Goal: Information Seeking & Learning: Learn about a topic

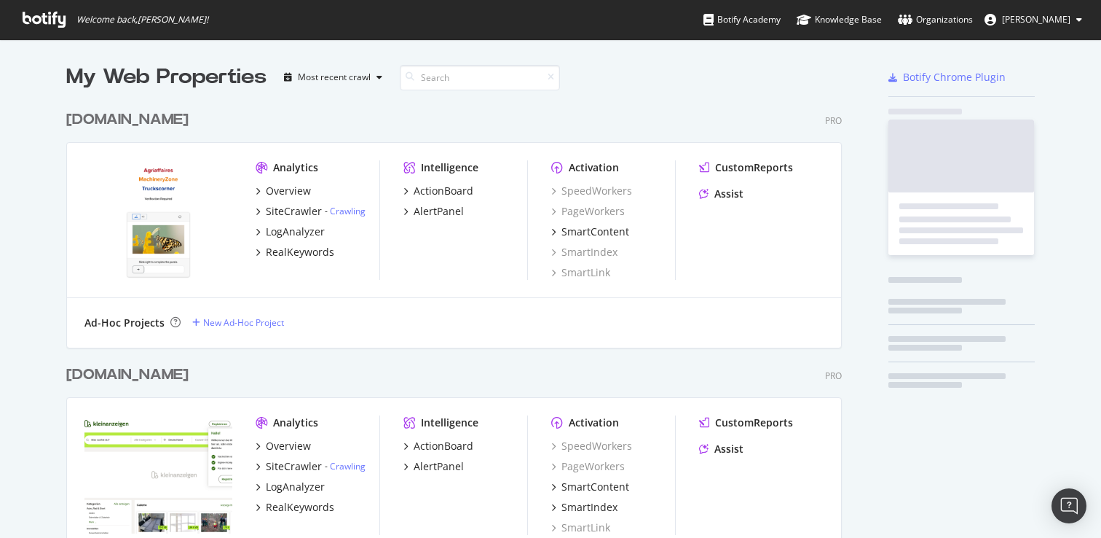
scroll to position [4164, 787]
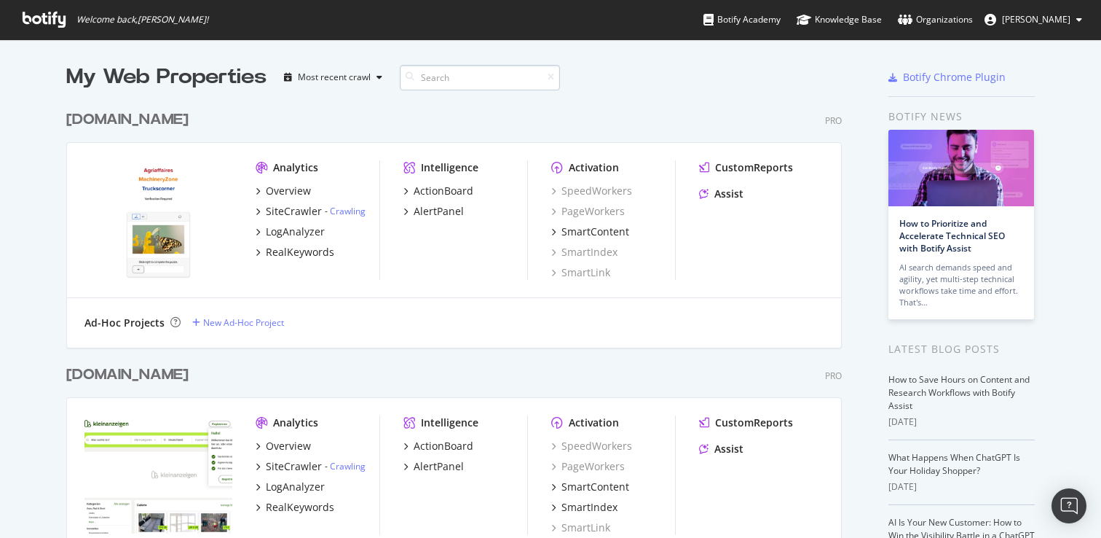
click at [431, 80] on input at bounding box center [480, 77] width 160 height 25
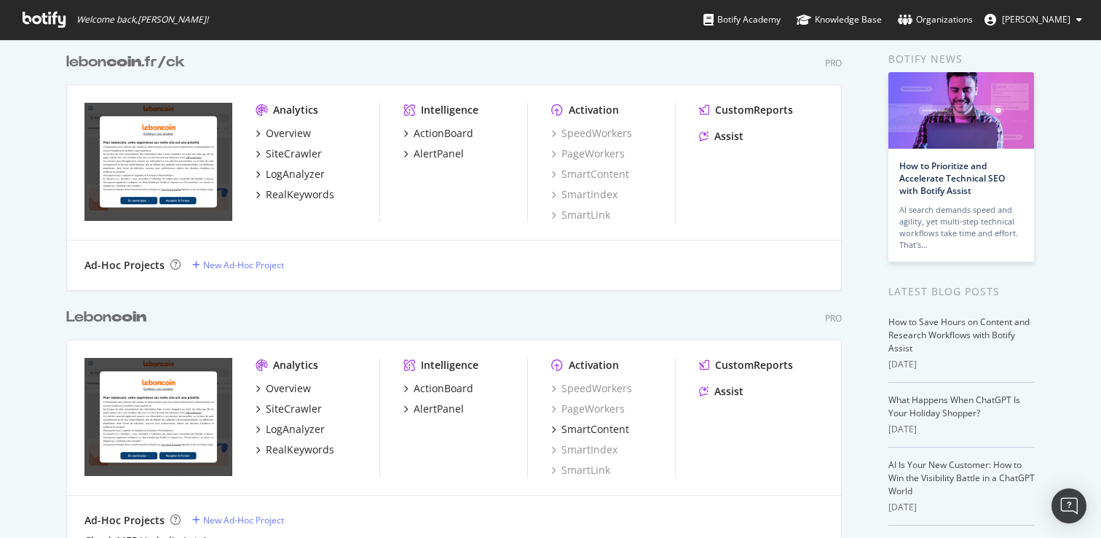
scroll to position [108, 0]
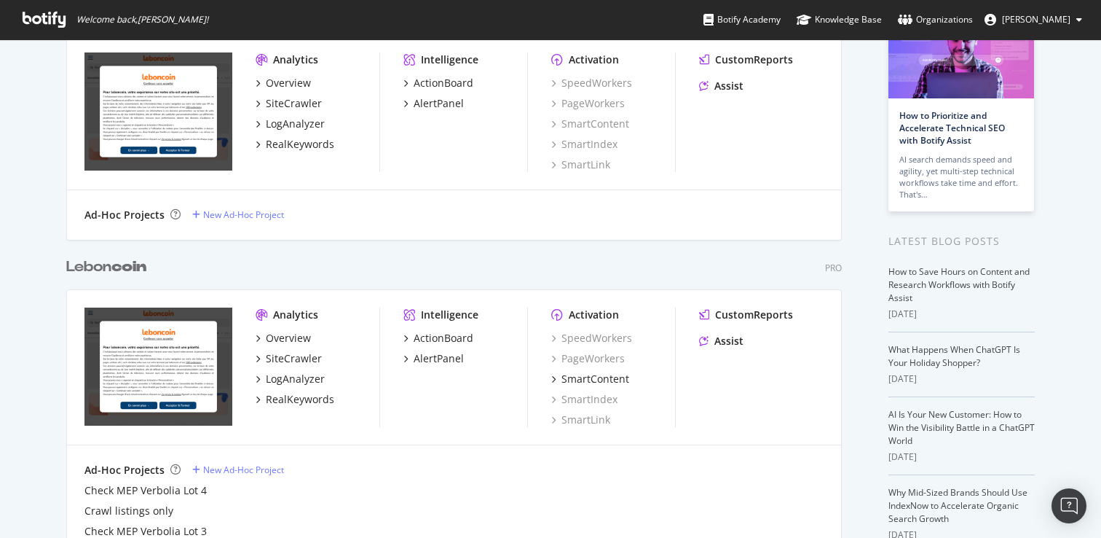
type input "coin"
click at [383, 435] on div "Analytics Overview SiteCrawler LogAnalyzer RealKeywords Intelligence ActionBoar…" at bounding box center [454, 367] width 774 height 155
click at [303, 385] on div "LogAnalyzer" at bounding box center [295, 379] width 59 height 15
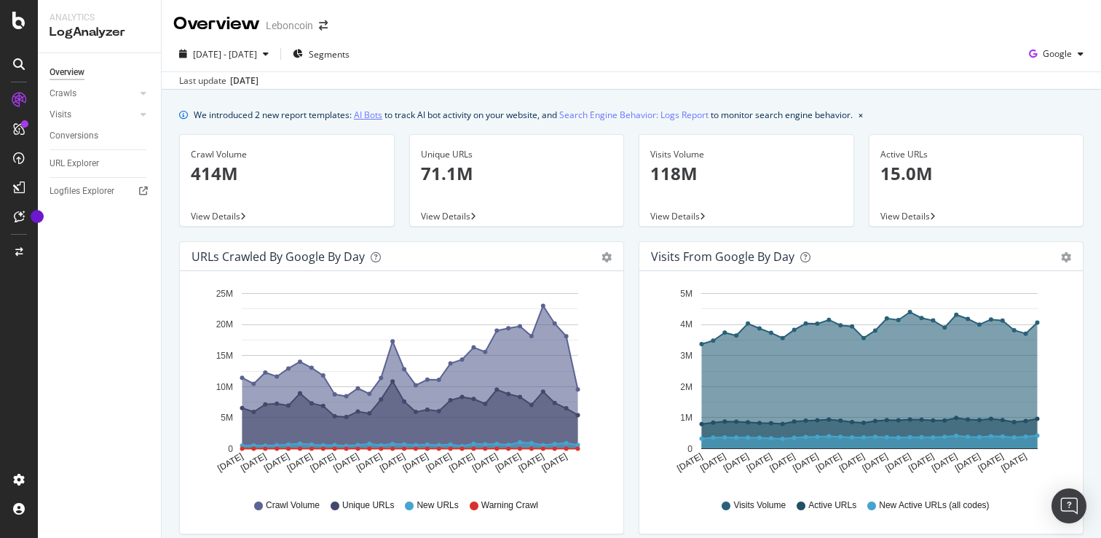
click at [369, 120] on link "AI Bots" at bounding box center [368, 114] width 28 height 15
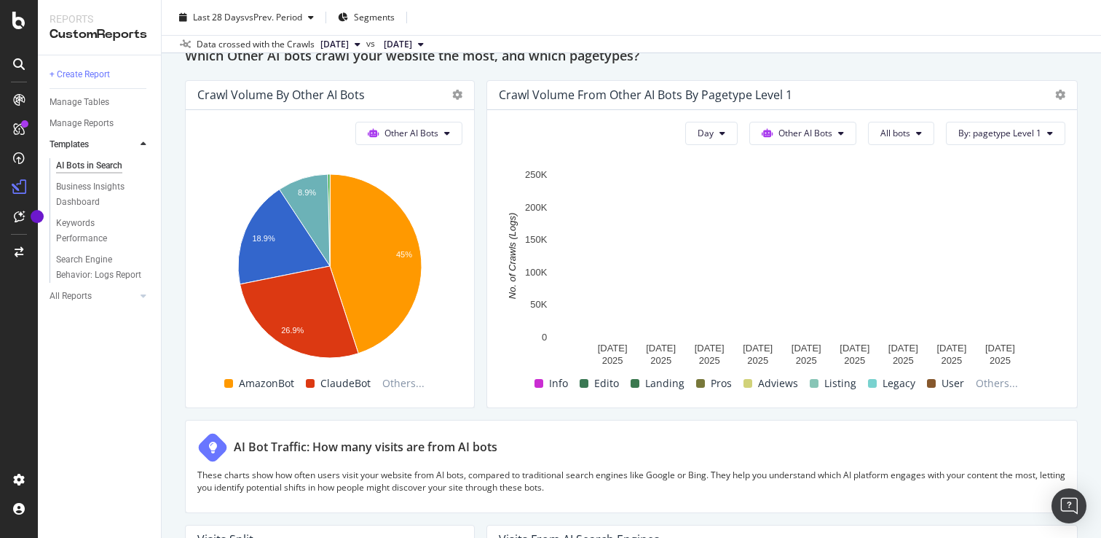
scroll to position [2541, 0]
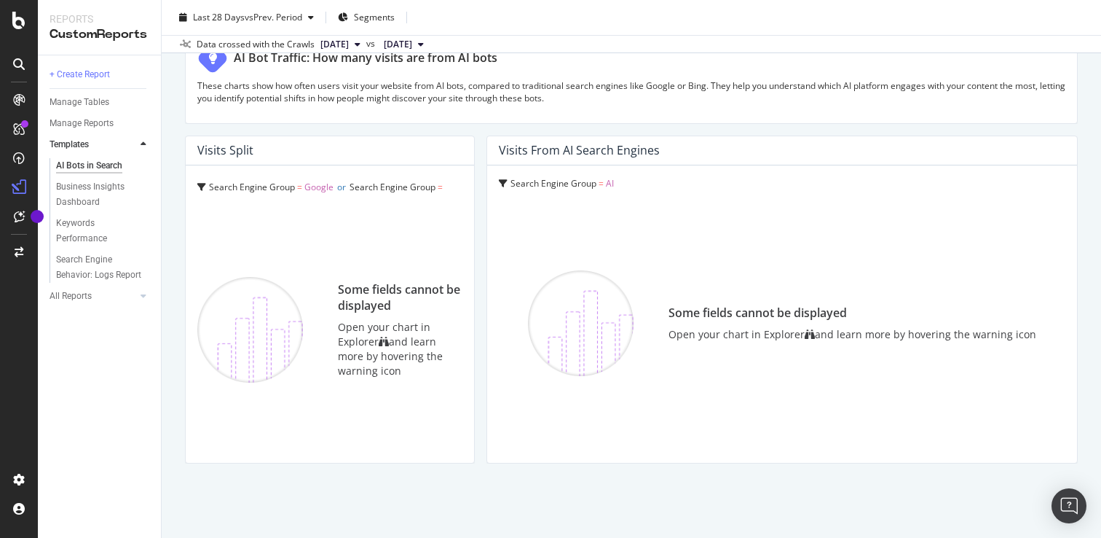
click at [822, 334] on div "Open your chart in Explorer and learn more by hovering the warning icon" at bounding box center [853, 334] width 368 height 15
click at [775, 309] on div "Some fields cannot be displayed" at bounding box center [853, 313] width 368 height 17
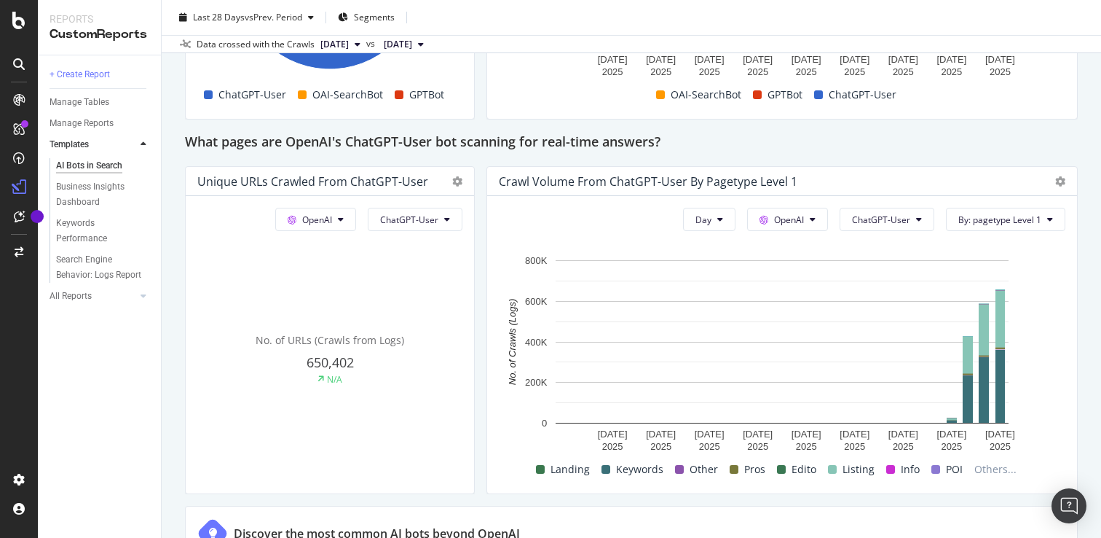
scroll to position [1553, 0]
click at [917, 224] on button "ChatGPT-User" at bounding box center [887, 219] width 95 height 23
click at [811, 144] on div "What pages are OpenAI's ChatGPT-User bot scanning for real-time answers?" at bounding box center [631, 143] width 893 height 23
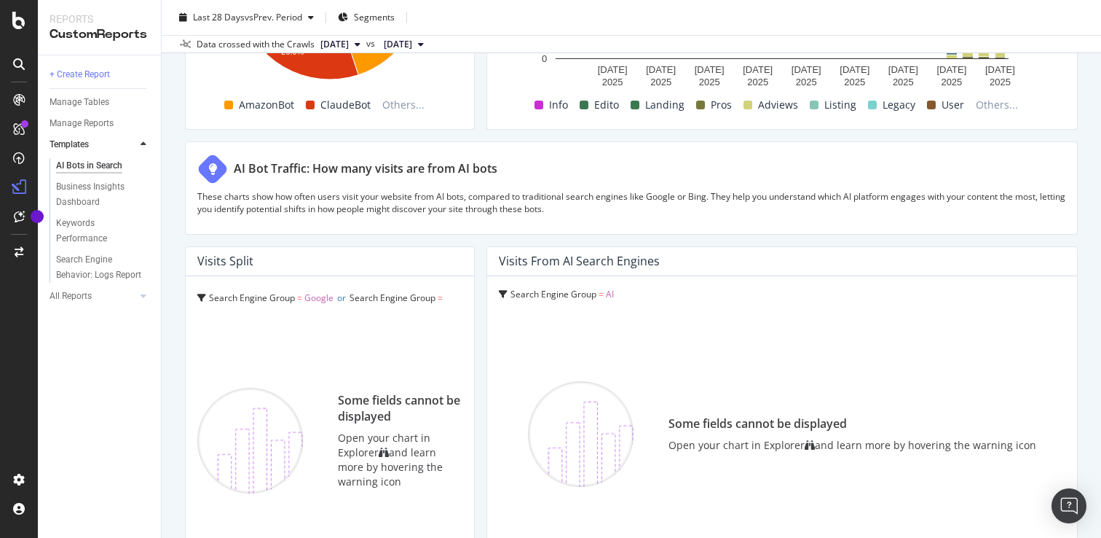
scroll to position [2541, 0]
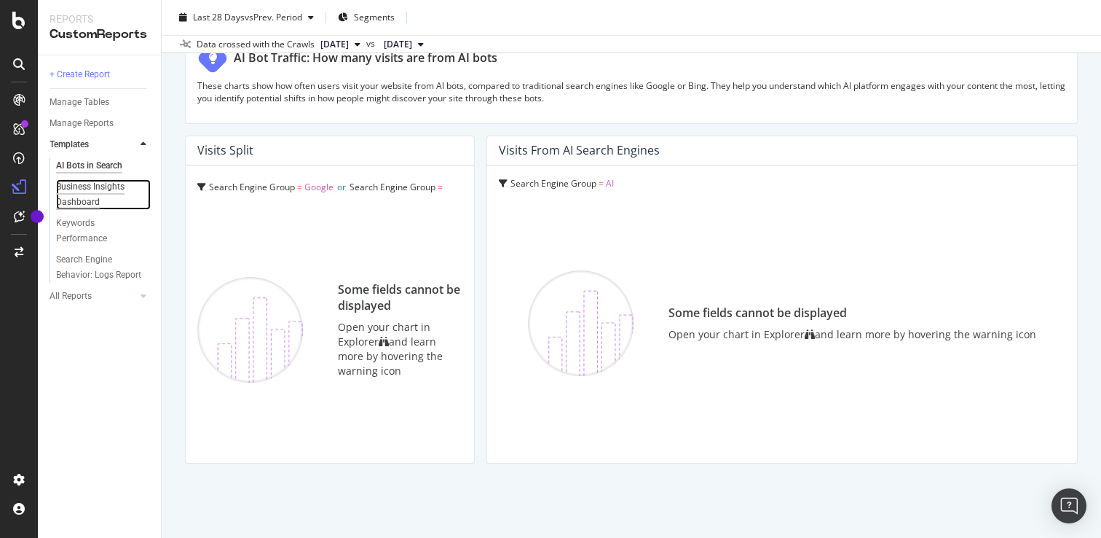
click at [116, 186] on div "Business Insights Dashboard" at bounding box center [98, 194] width 84 height 31
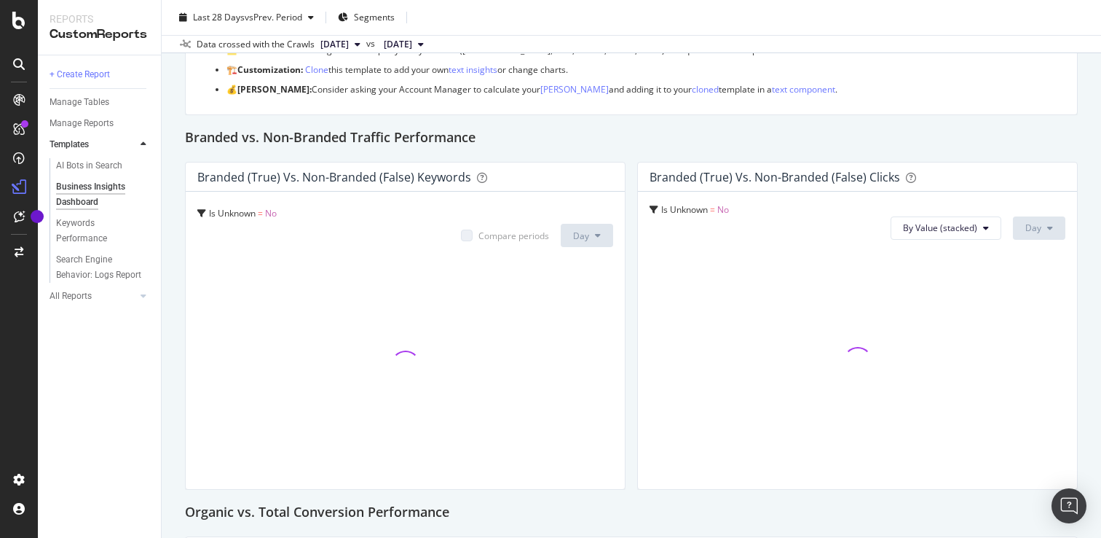
scroll to position [218, 0]
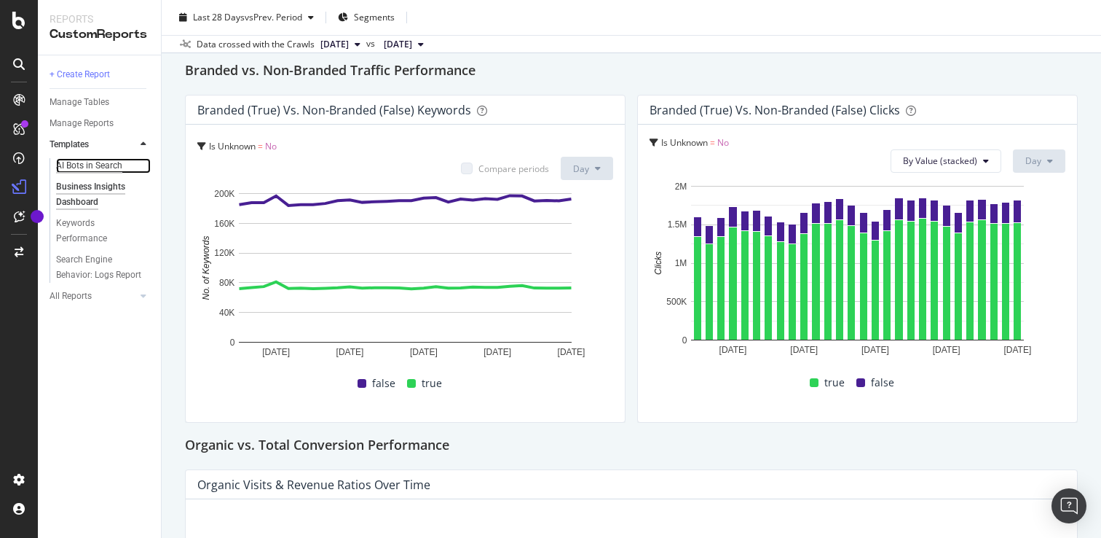
click at [77, 165] on div "AI Bots in Search" at bounding box center [89, 165] width 66 height 15
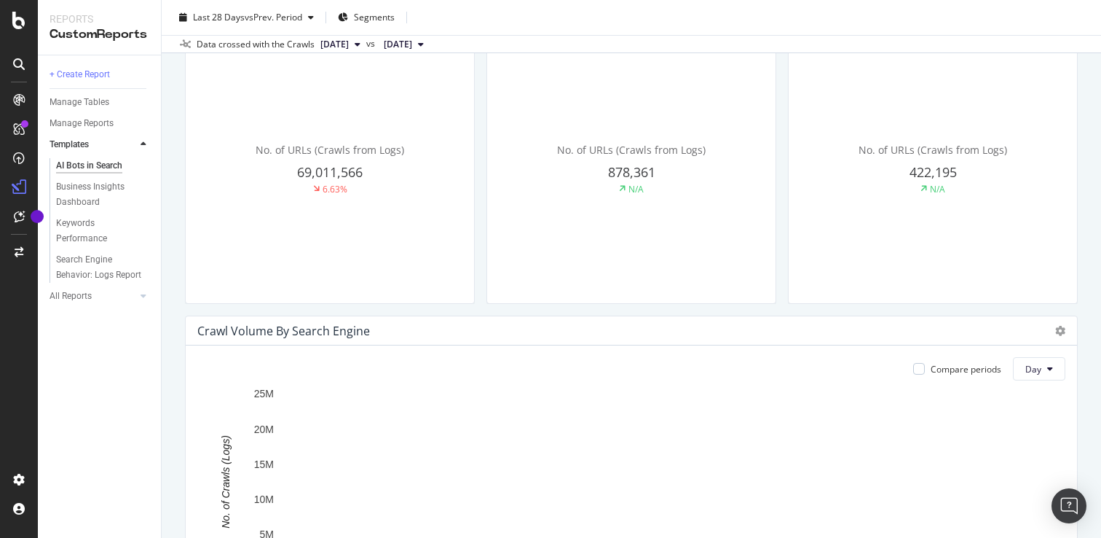
scroll to position [459, 0]
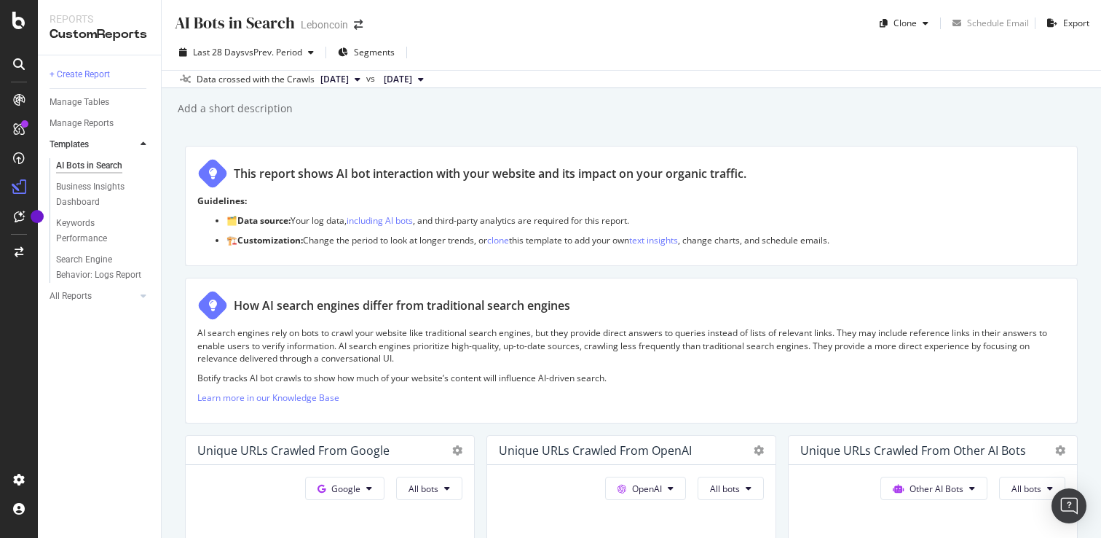
click at [430, 75] on button "2025 Jul. 29th" at bounding box center [404, 79] width 52 height 17
click at [841, 250] on div "Guidelines: 🗂️ Data source: Your log data, including AI bots , and third-party …" at bounding box center [631, 224] width 868 height 59
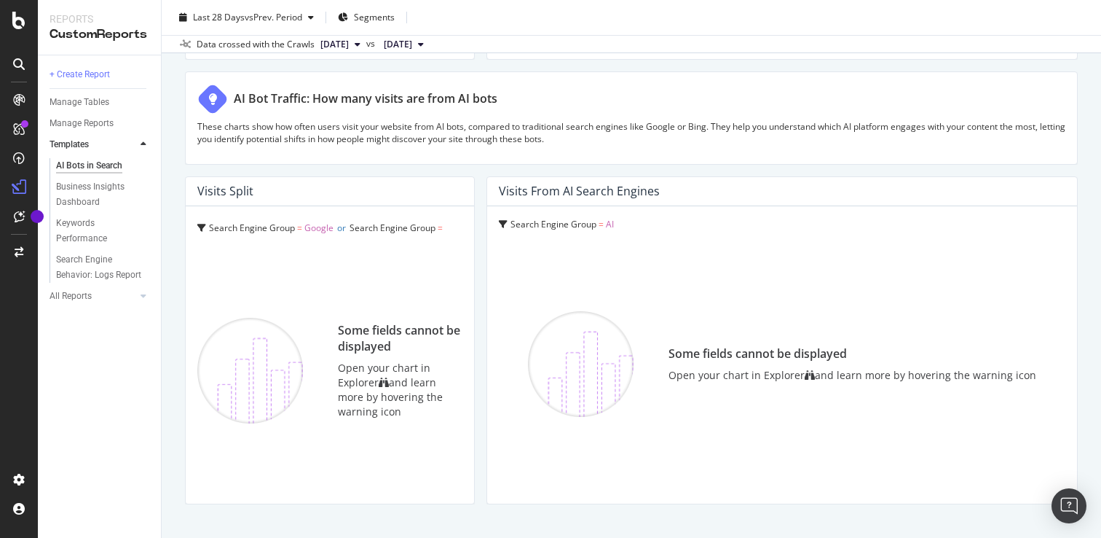
scroll to position [2541, 0]
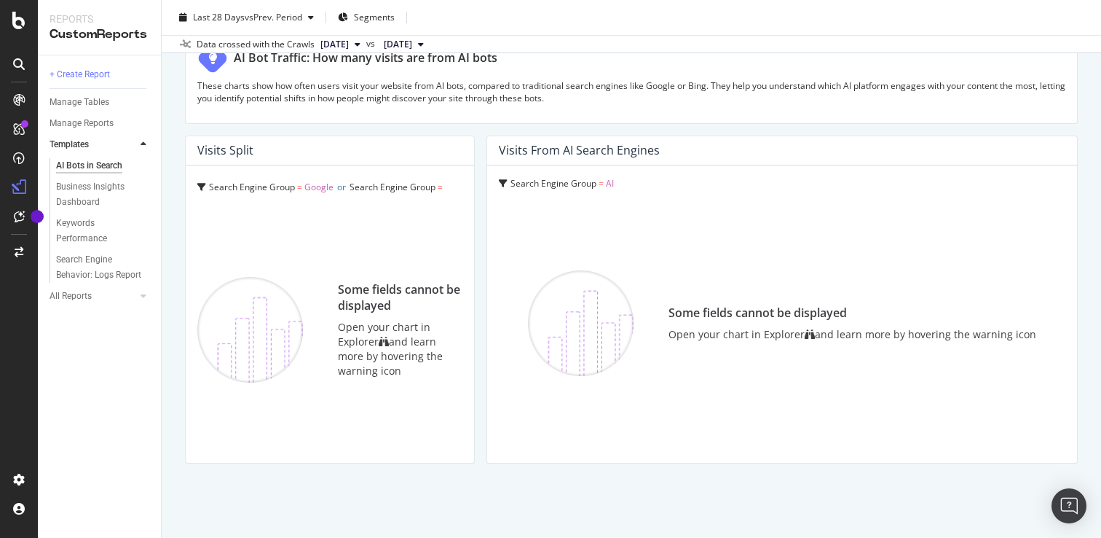
click at [813, 334] on icon at bounding box center [810, 334] width 10 height 10
click at [582, 153] on div "Visits from AI Search Engines" at bounding box center [579, 150] width 161 height 15
click at [573, 178] on span "Search Engine Group" at bounding box center [554, 183] width 86 height 12
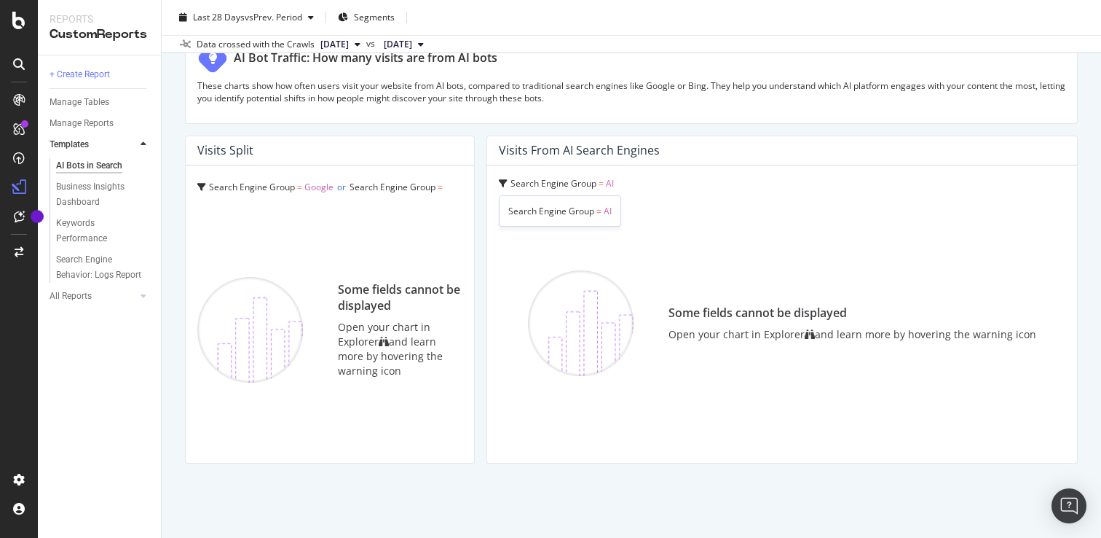
click at [573, 178] on span "Search Engine Group" at bounding box center [554, 183] width 86 height 12
click at [592, 145] on div "Visits from AI Search Engines" at bounding box center [579, 150] width 161 height 15
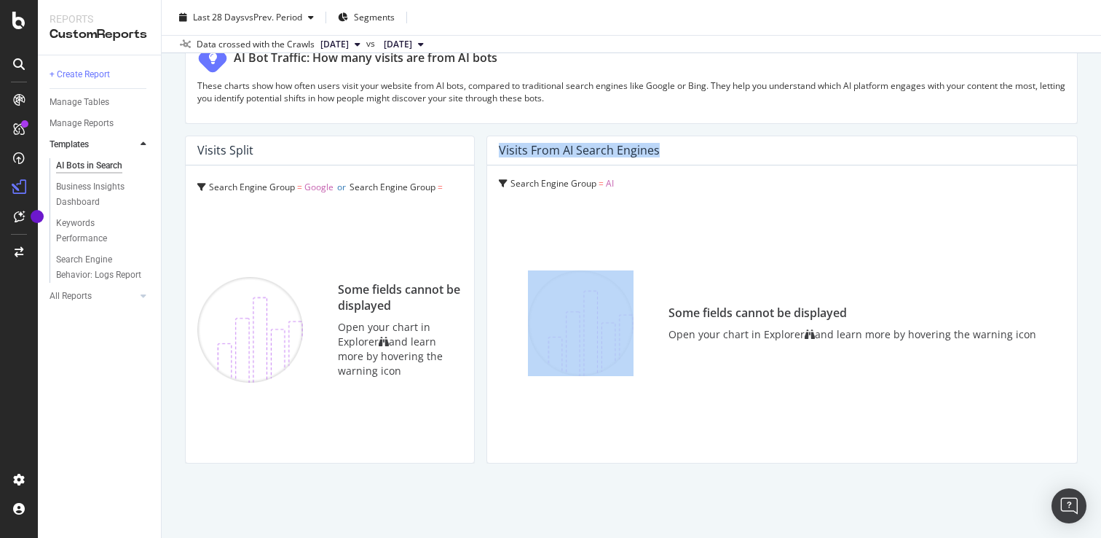
click at [592, 145] on div "Visits from AI Search Engines" at bounding box center [579, 150] width 161 height 15
